Goal: Transaction & Acquisition: Download file/media

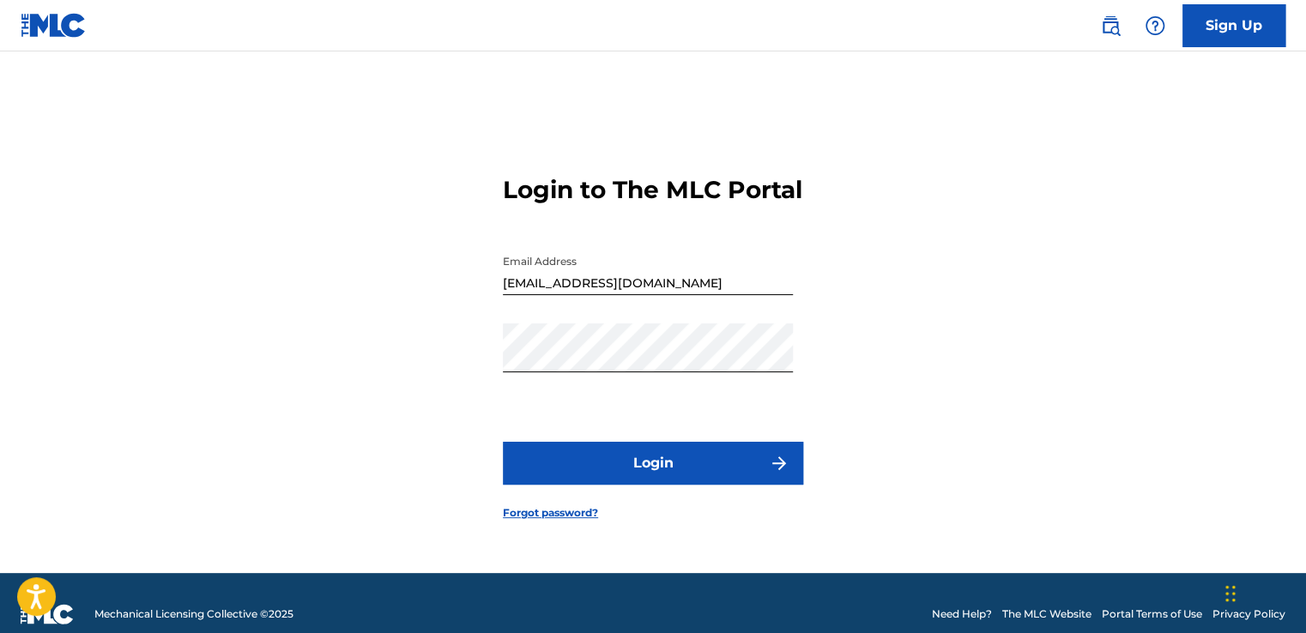
click at [618, 483] on button "Login" at bounding box center [653, 463] width 300 height 43
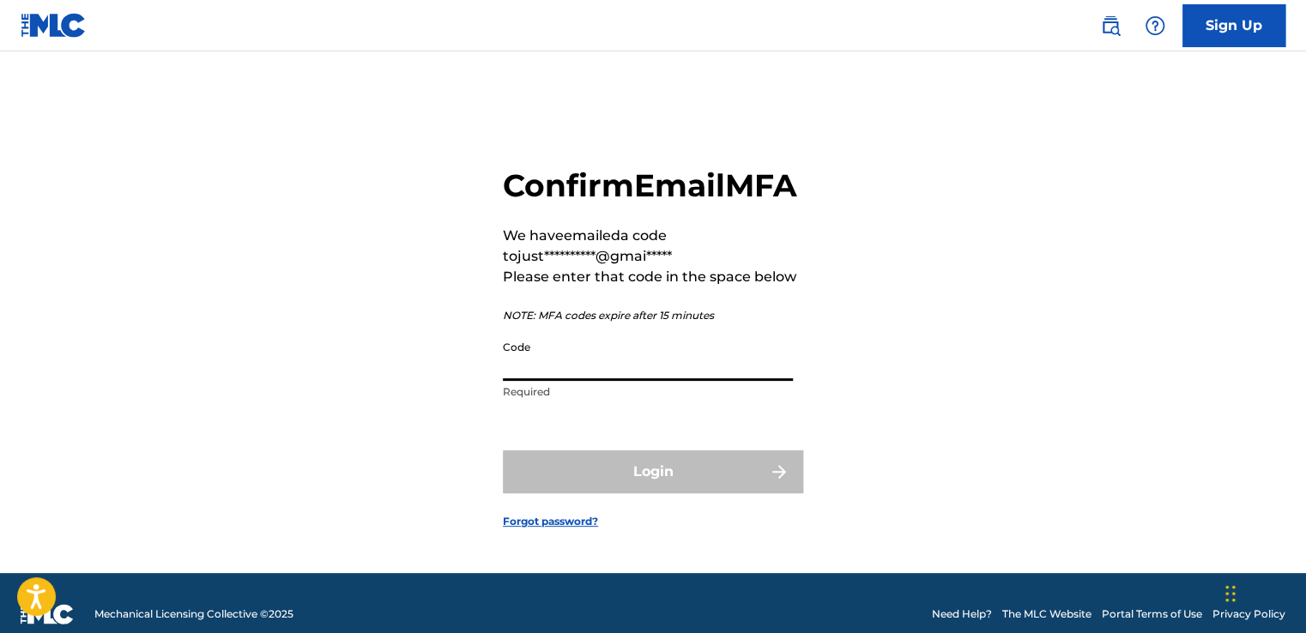
paste input "339603"
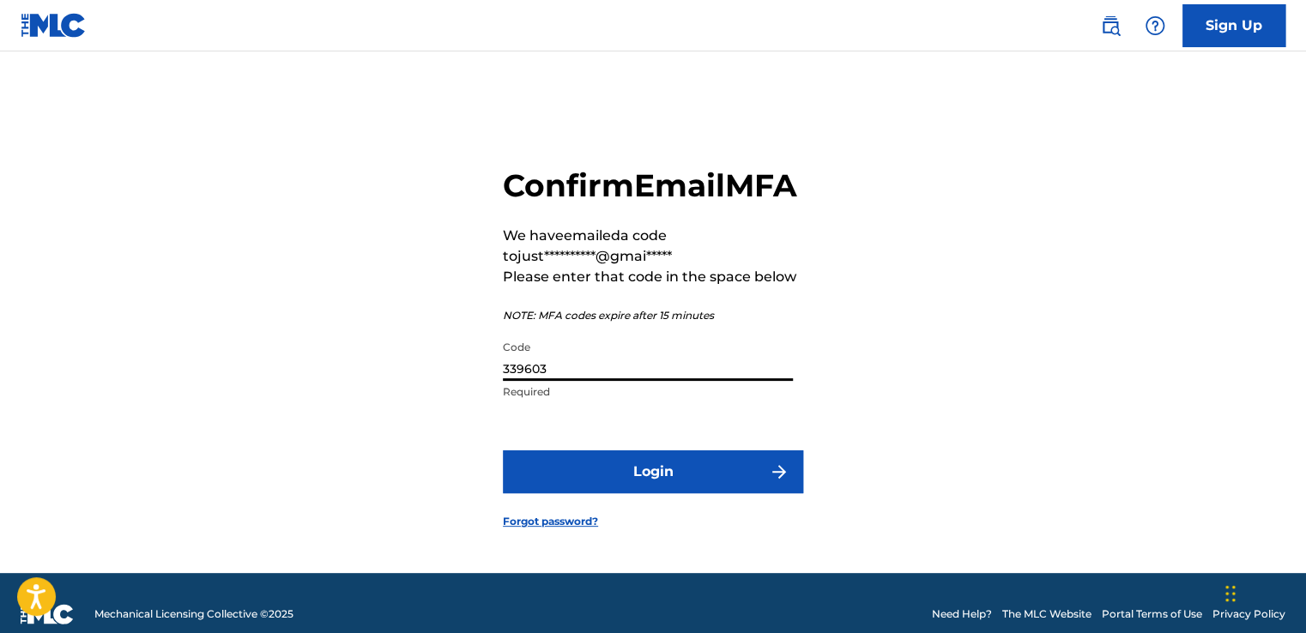
type input "339603"
click at [625, 492] on button "Login" at bounding box center [653, 472] width 300 height 43
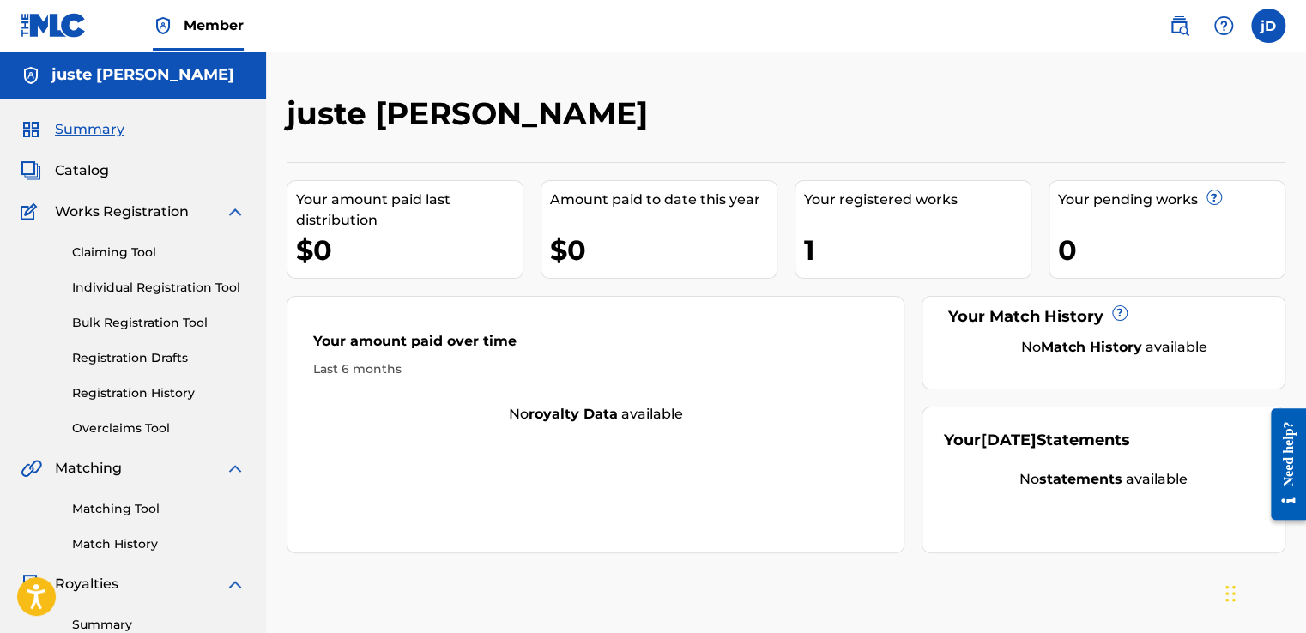
click at [137, 215] on span "Works Registration" at bounding box center [122, 212] width 134 height 21
click at [136, 391] on link "Registration History" at bounding box center [158, 394] width 173 height 18
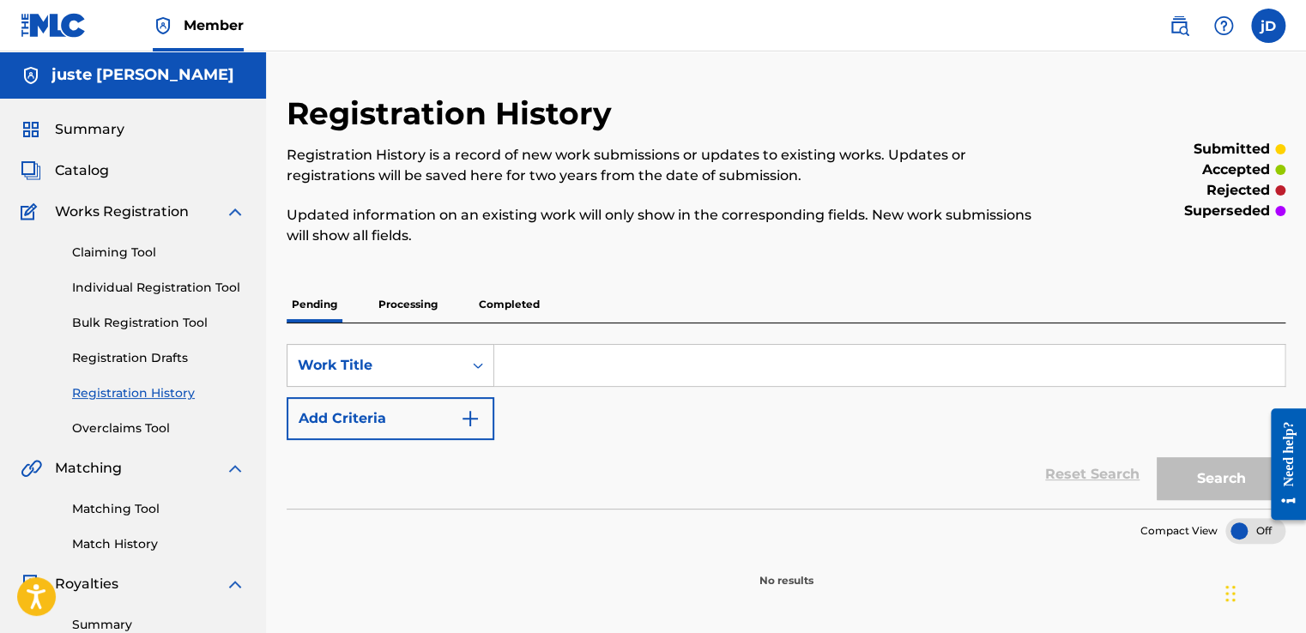
click at [110, 424] on link "Overclaims Tool" at bounding box center [158, 429] width 173 height 18
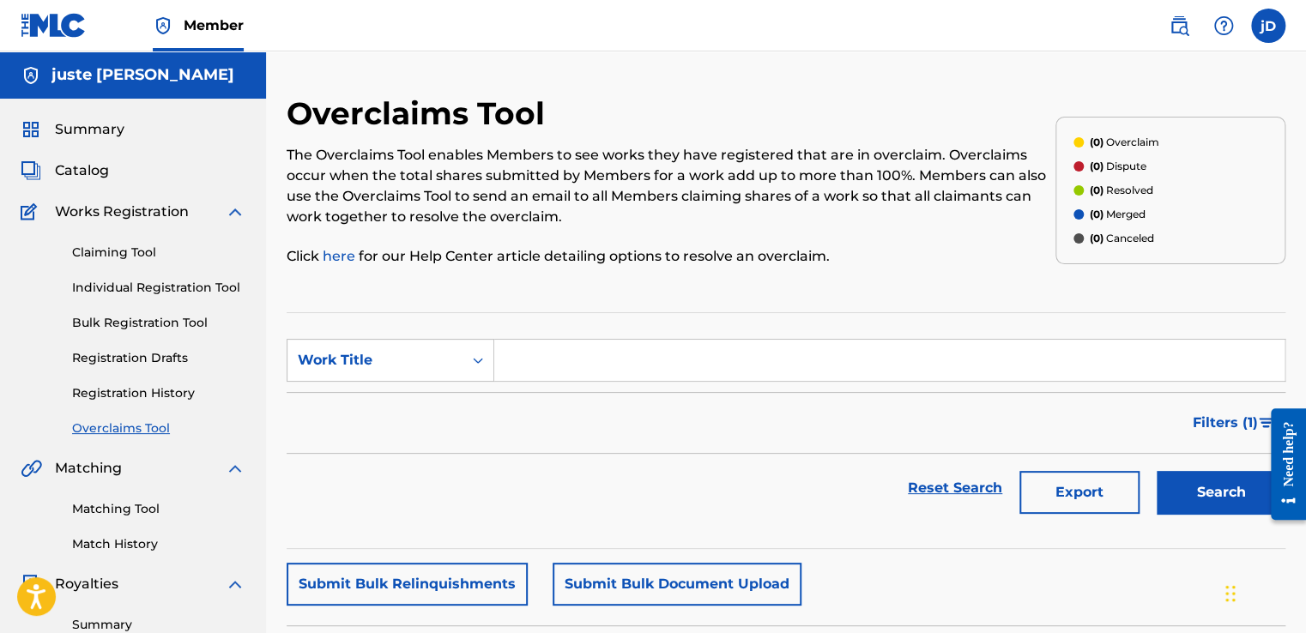
click at [121, 248] on link "Claiming Tool" at bounding box center [158, 253] width 173 height 18
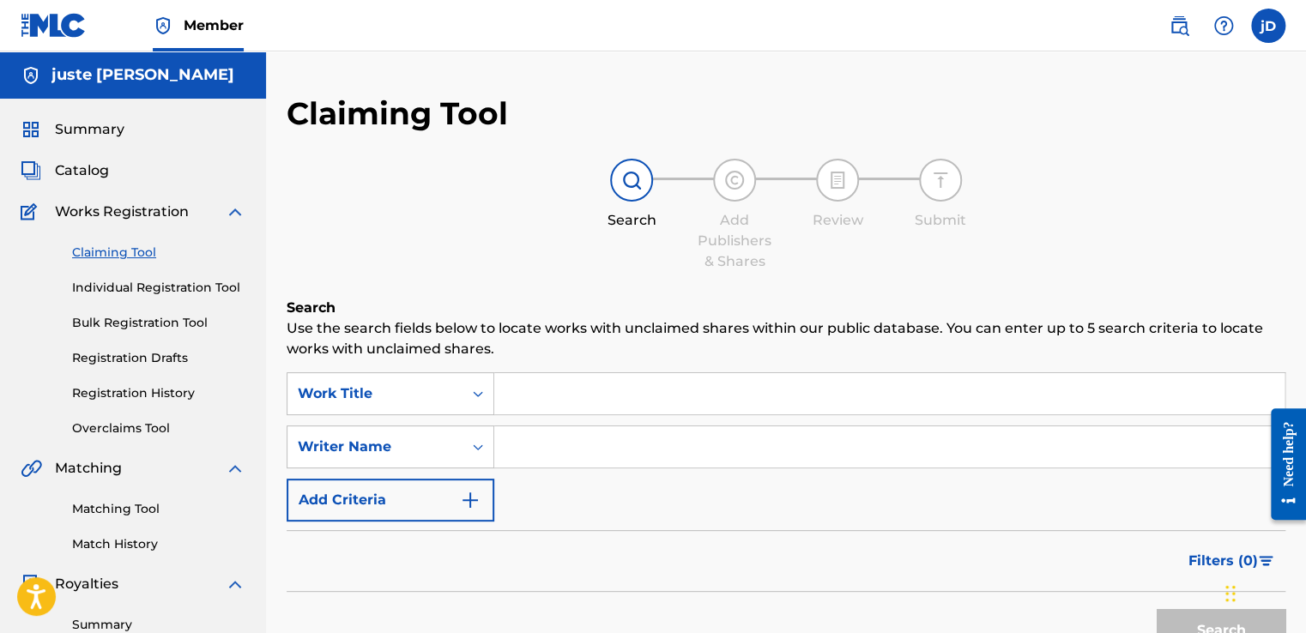
click at [98, 169] on span "Catalog" at bounding box center [82, 170] width 54 height 21
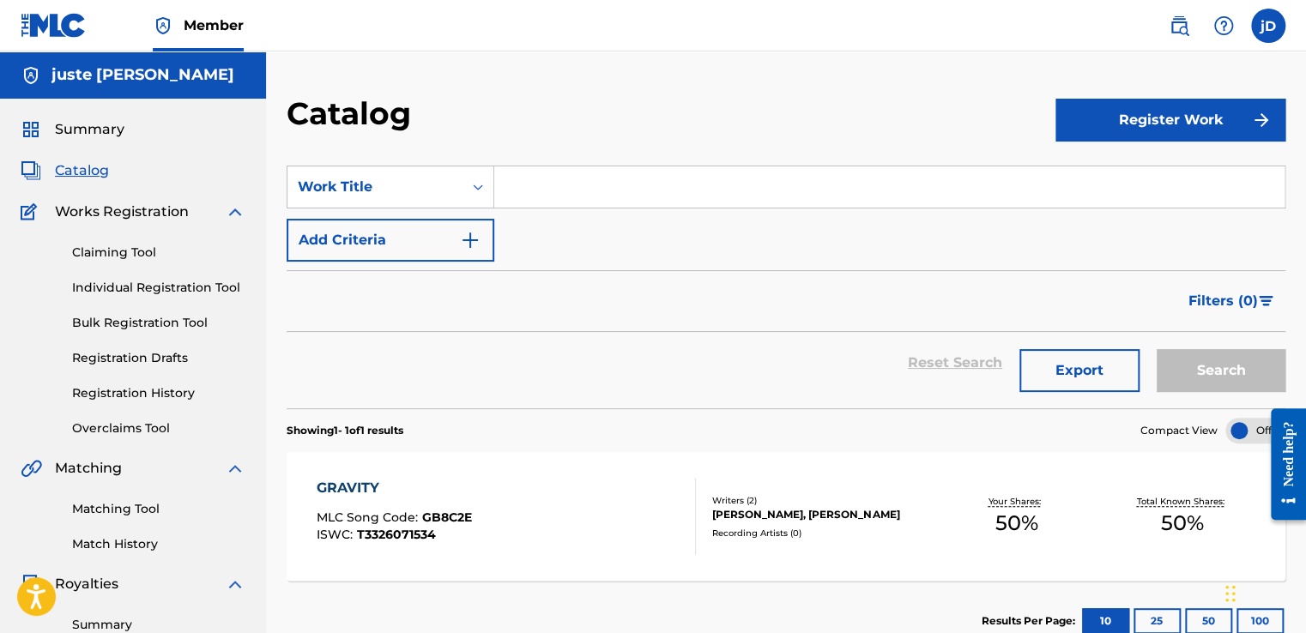
click at [671, 518] on div "GRAVITY MLC Song Code : GB8C2E ISWC : T3326071534" at bounding box center [506, 516] width 379 height 77
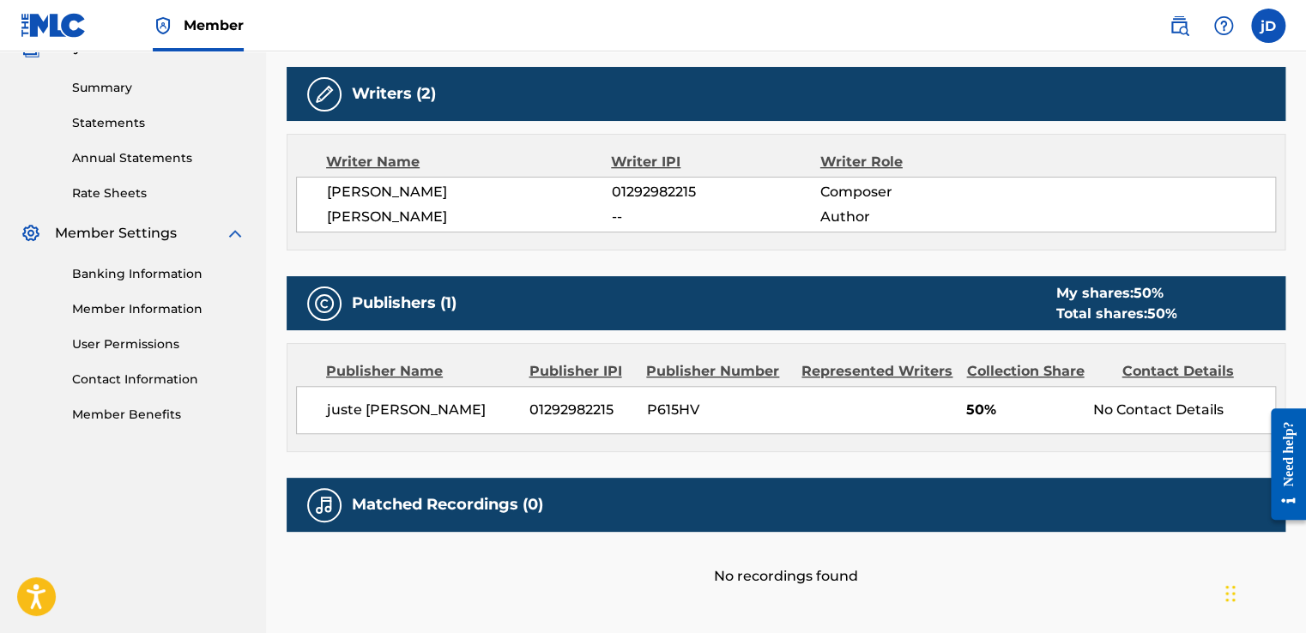
scroll to position [536, 0]
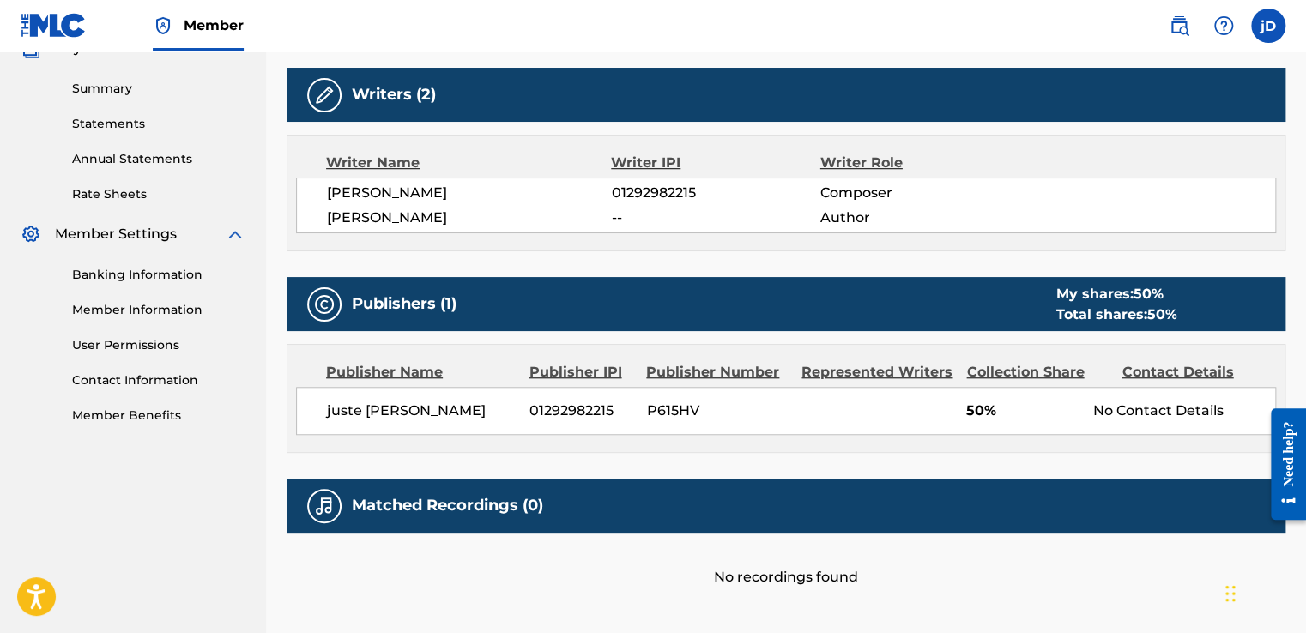
click at [407, 410] on span "juste [PERSON_NAME]" at bounding box center [422, 411] width 190 height 21
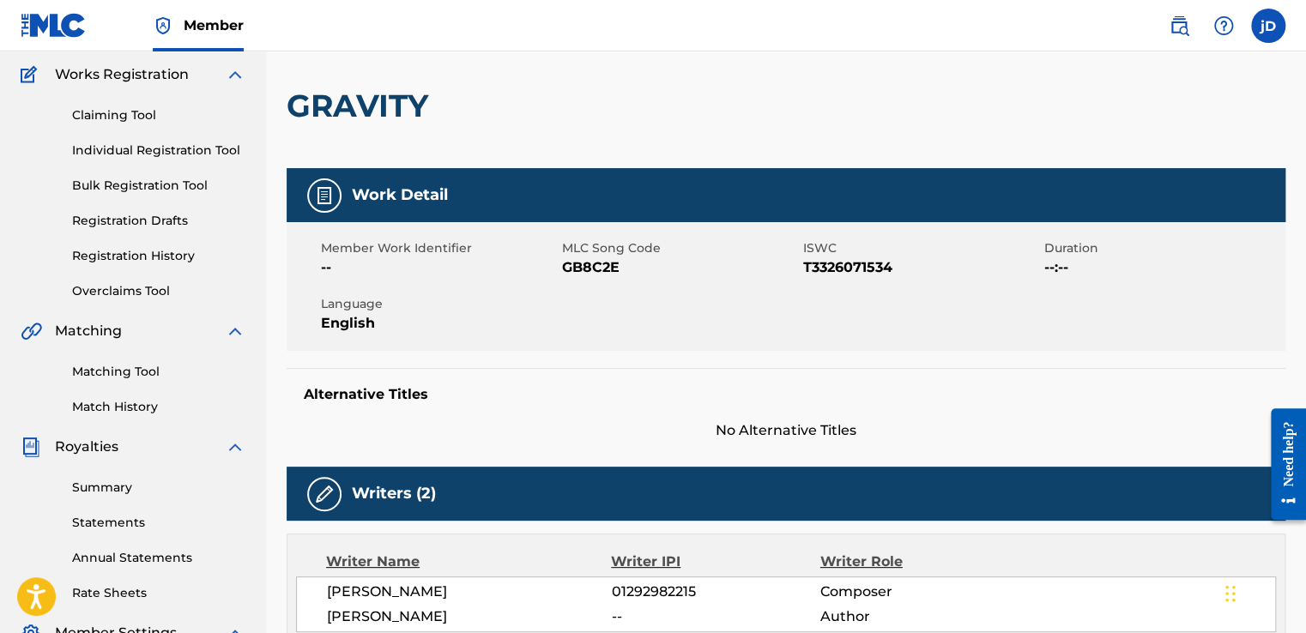
scroll to position [0, 0]
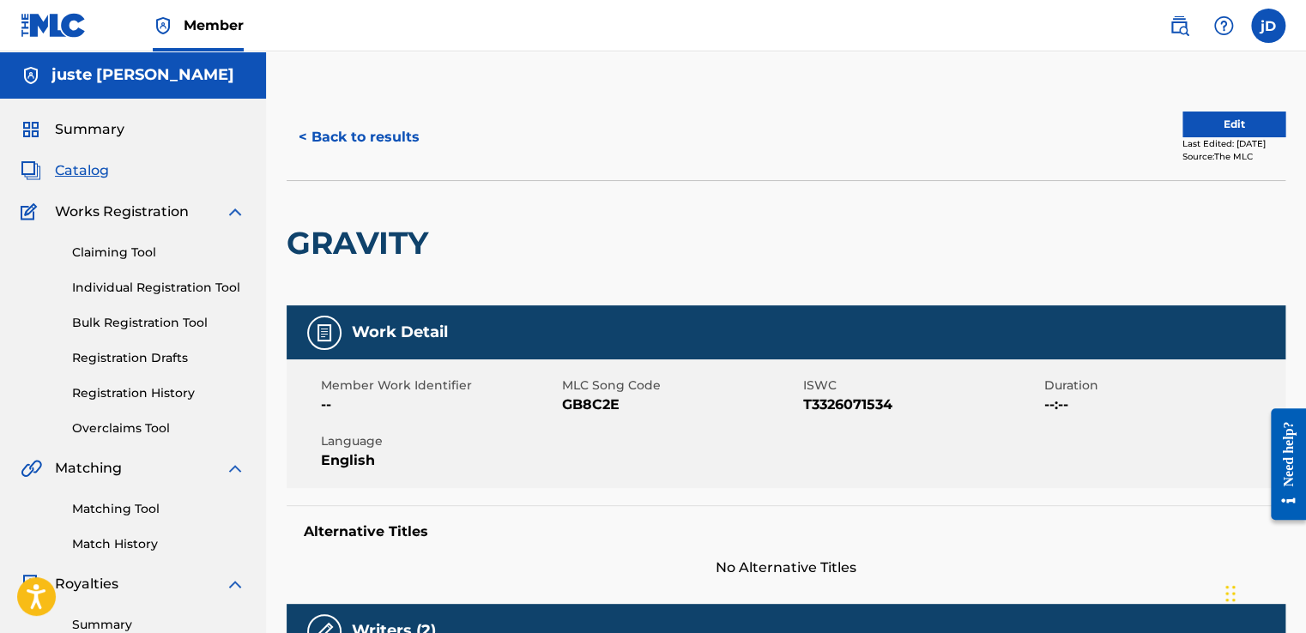
click at [65, 129] on span "Summary" at bounding box center [90, 129] width 70 height 21
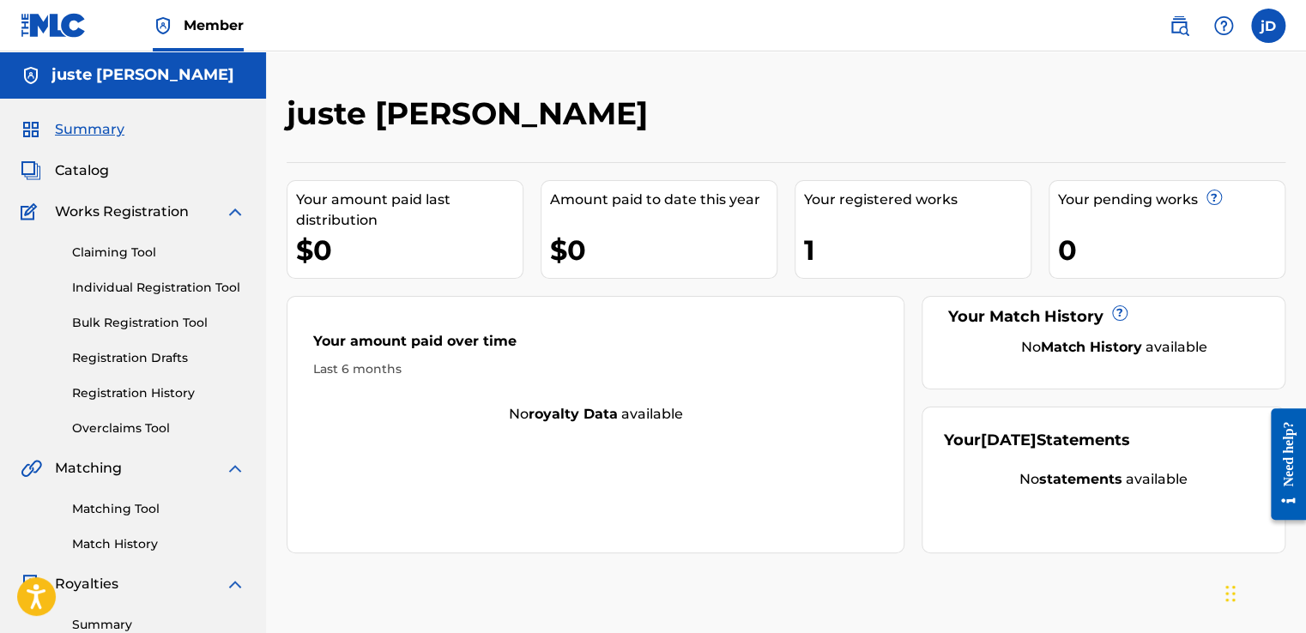
click at [66, 167] on span "Catalog" at bounding box center [82, 170] width 54 height 21
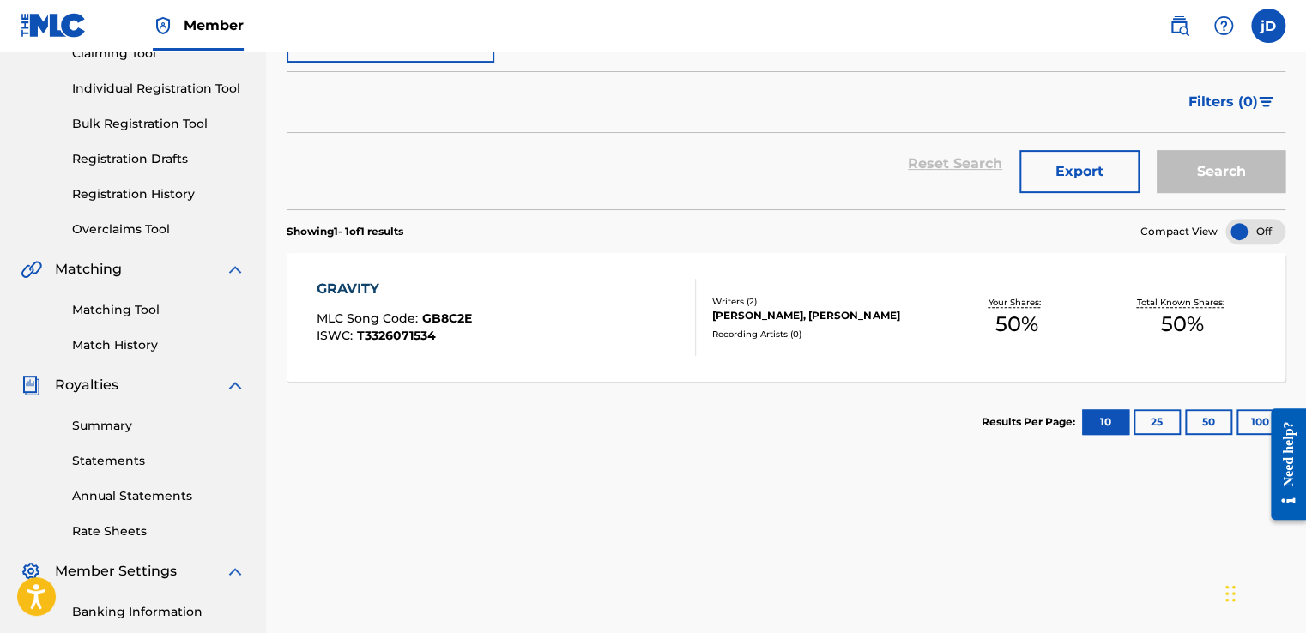
scroll to position [203, 0]
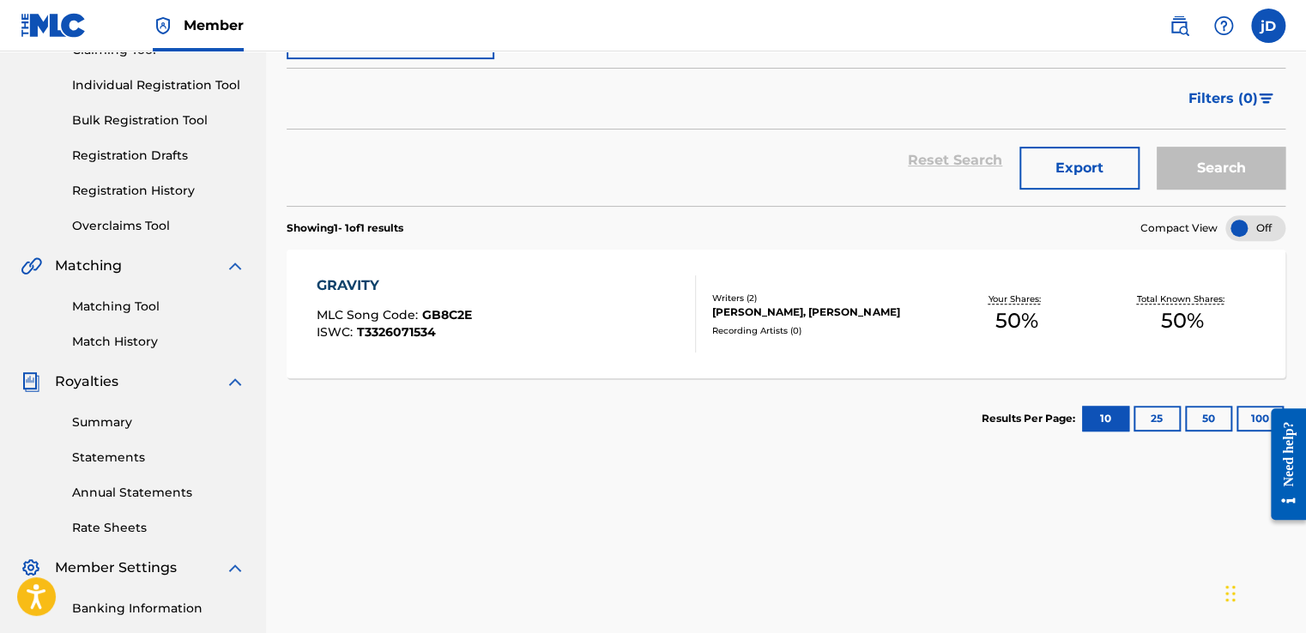
click at [100, 340] on link "Match History" at bounding box center [158, 342] width 173 height 18
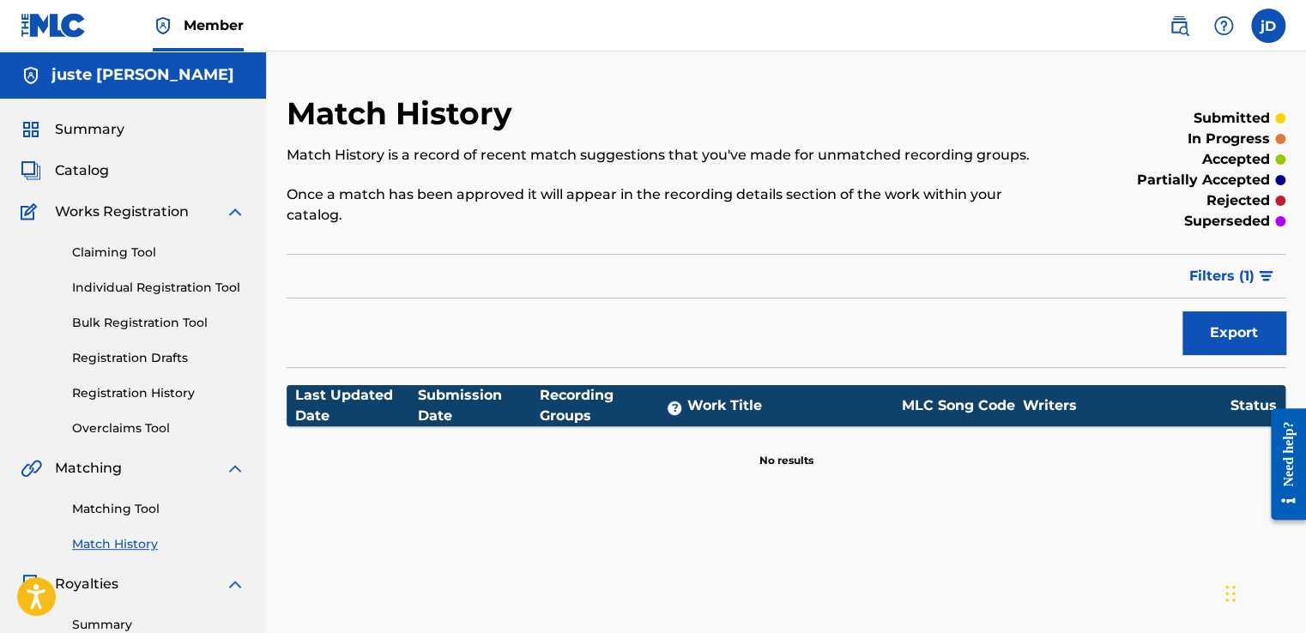
click at [86, 174] on span "Catalog" at bounding box center [82, 170] width 54 height 21
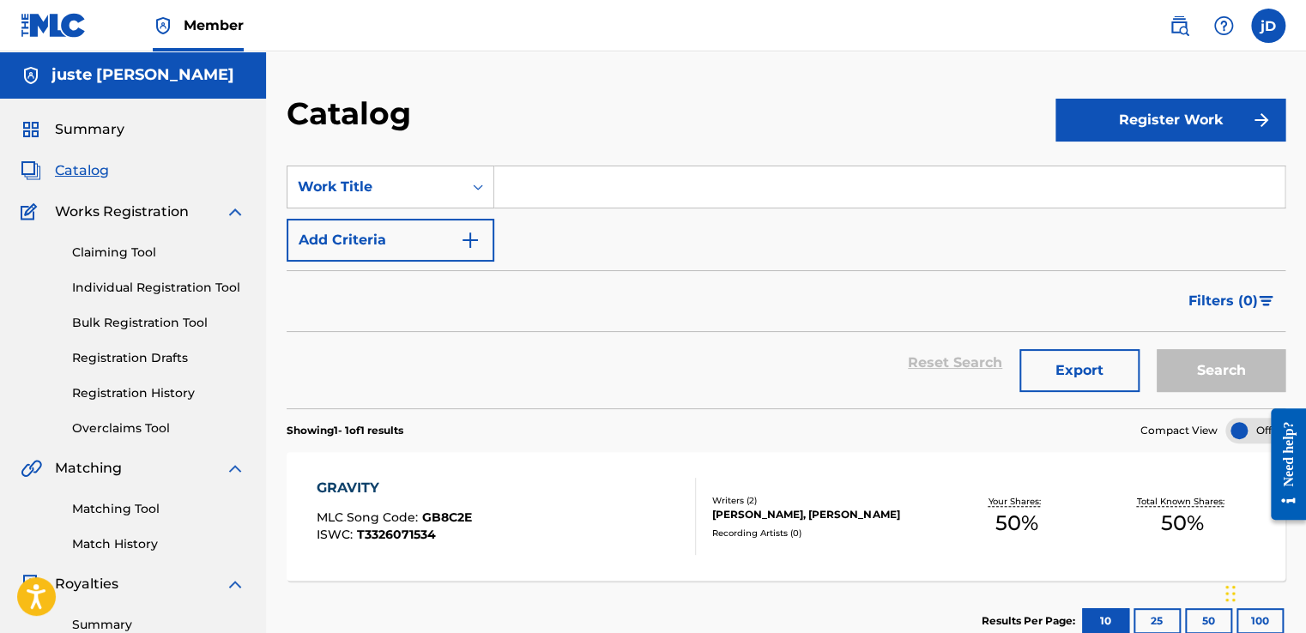
click at [1055, 379] on button "Export" at bounding box center [1080, 370] width 120 height 43
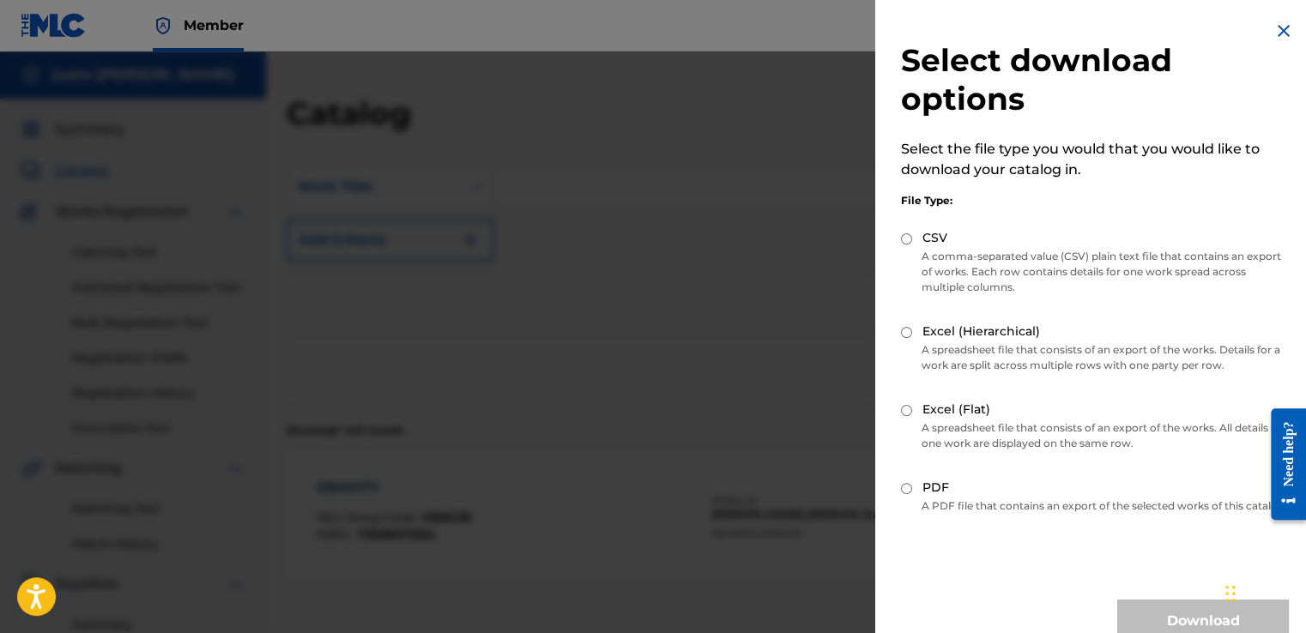
click at [903, 487] on input "PDF" at bounding box center [906, 488] width 11 height 11
radio input "true"
click at [1166, 620] on button "Download" at bounding box center [1203, 621] width 172 height 43
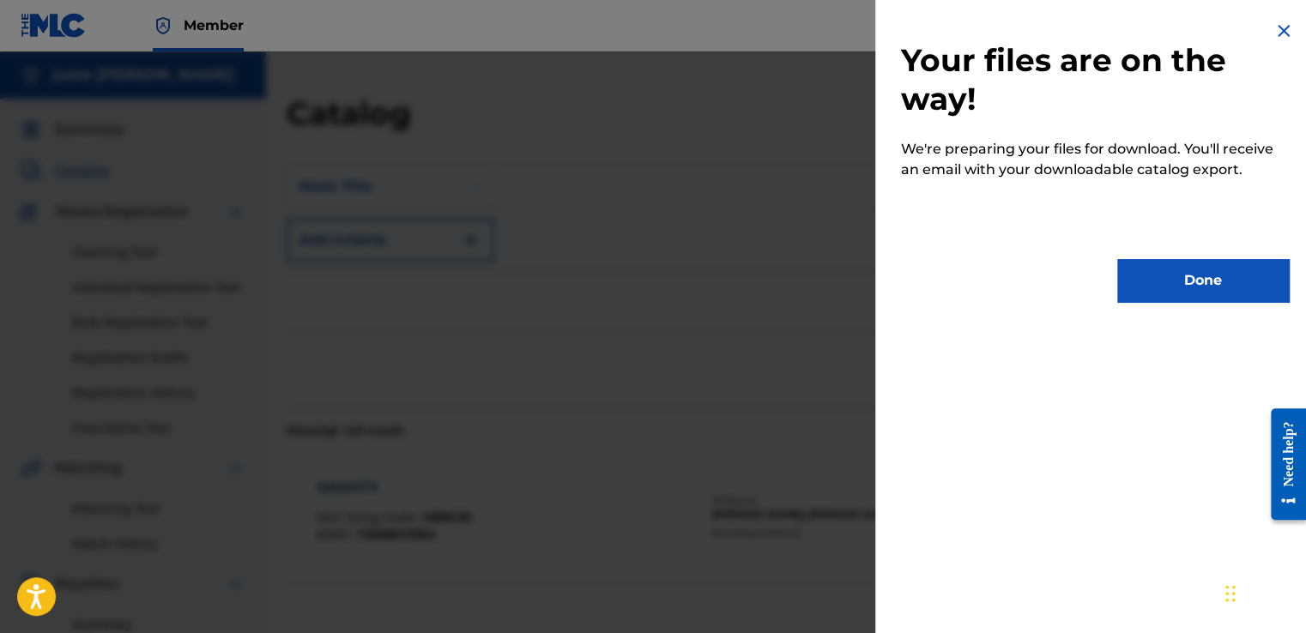
click at [1153, 299] on button "Done" at bounding box center [1203, 280] width 172 height 43
